Goal: Find specific page/section: Find specific page/section

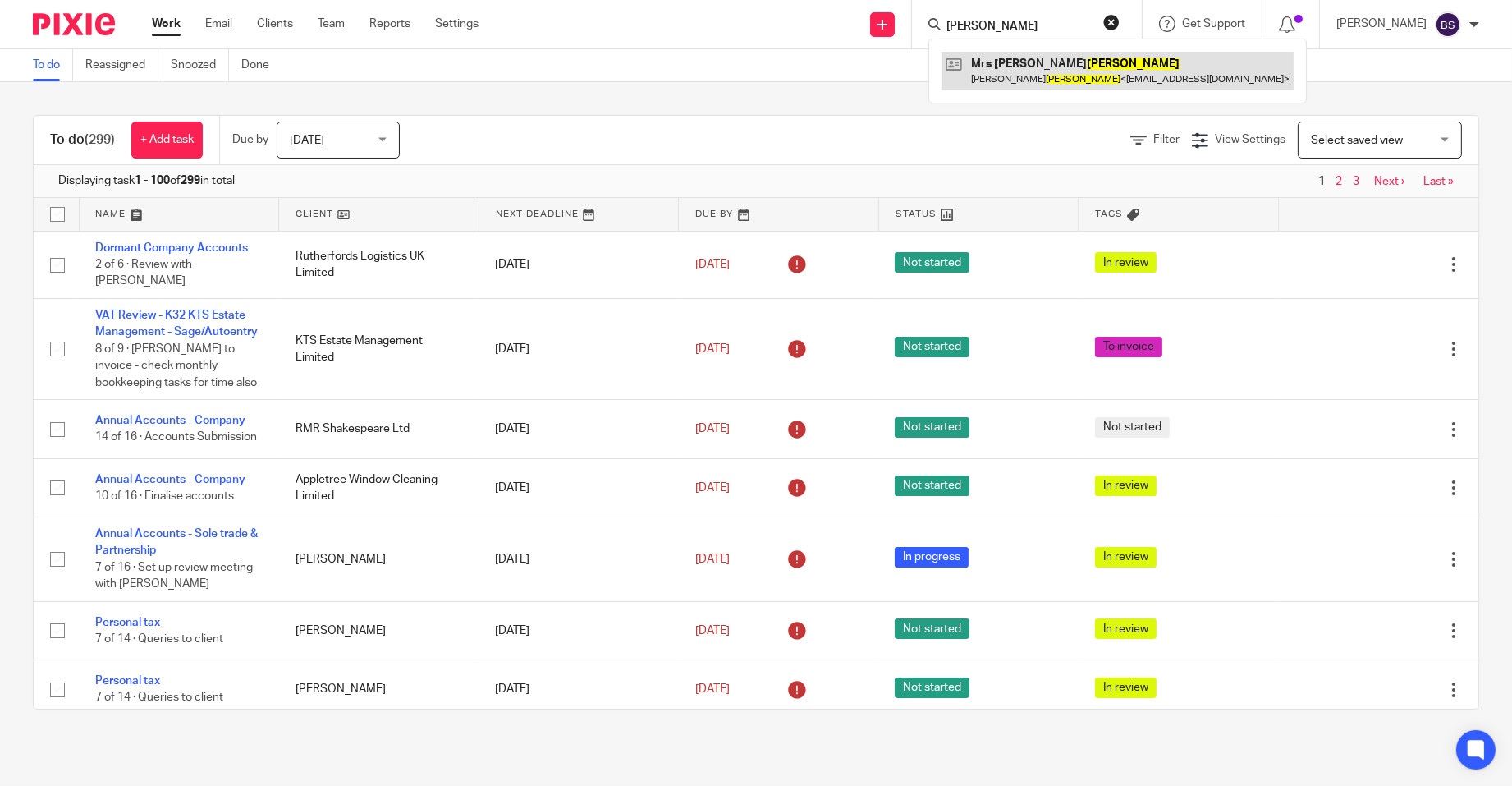
type input "[PERSON_NAME]"
click at [1110, 69] on link at bounding box center [1117, 70] width 352 height 38
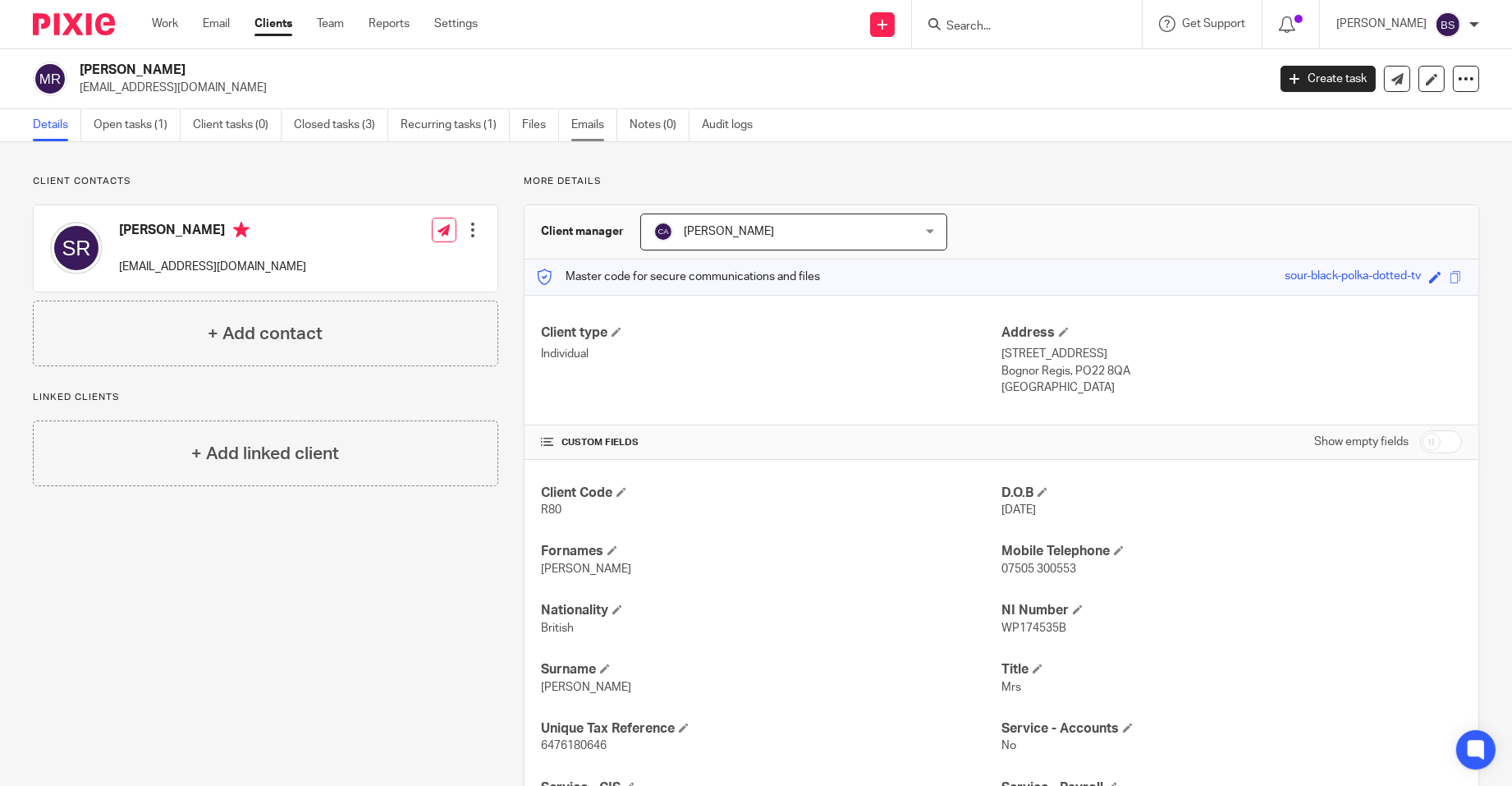
click at [595, 123] on link "Emails" at bounding box center [593, 125] width 46 height 32
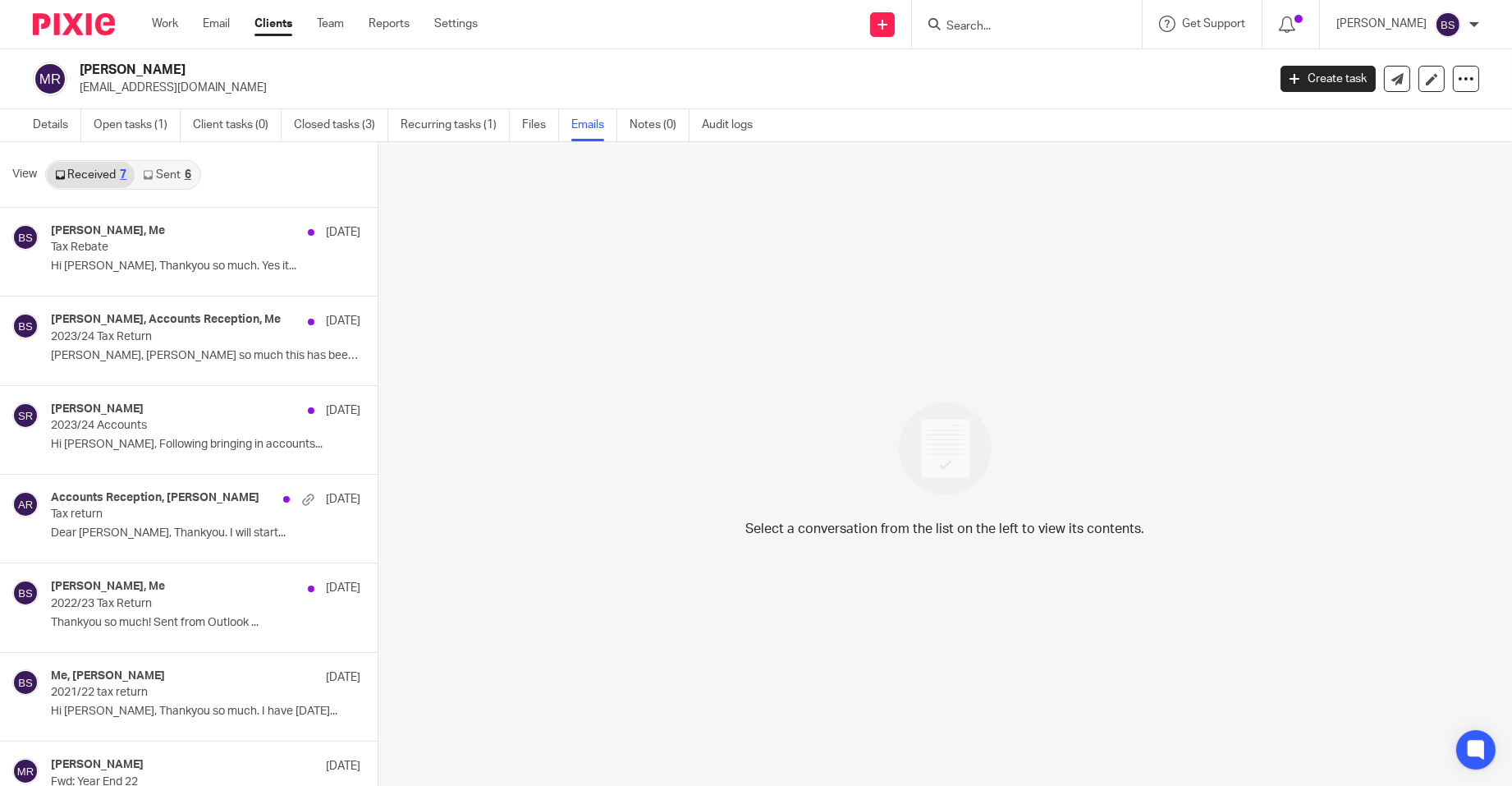
click at [176, 171] on link "Sent 6" at bounding box center [166, 174] width 64 height 26
